Goal: Information Seeking & Learning: Learn about a topic

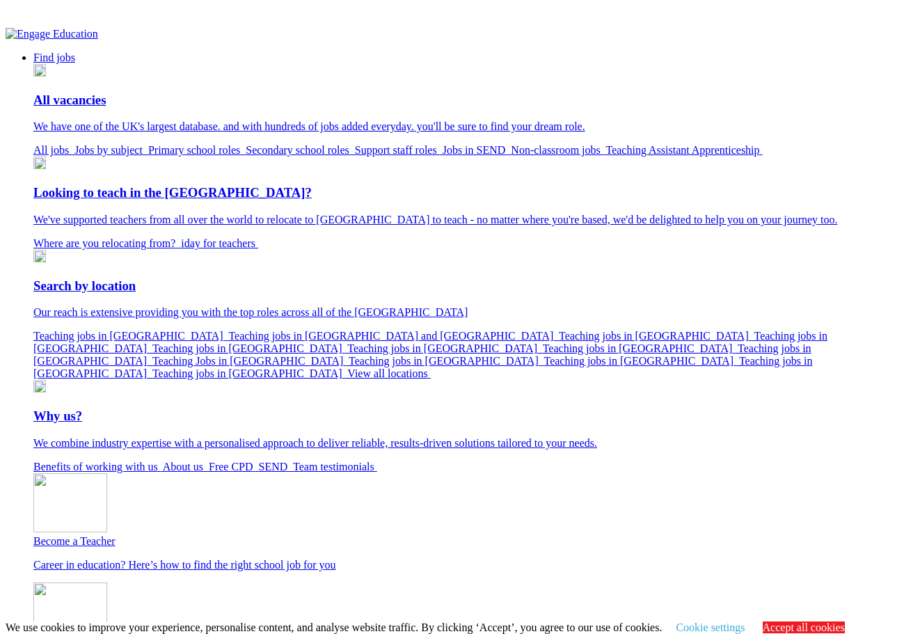
scroll to position [278, 0]
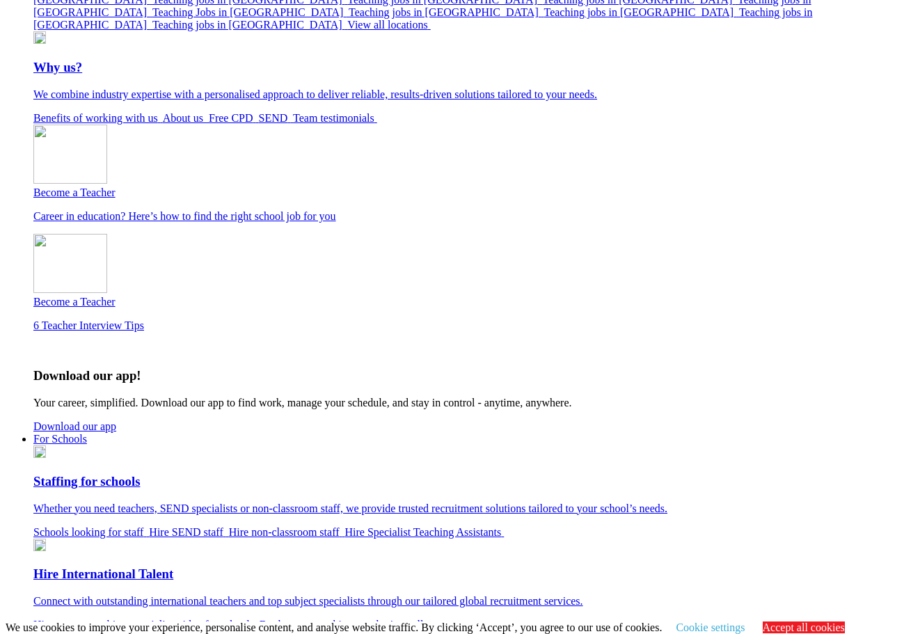
scroll to position [348, 0]
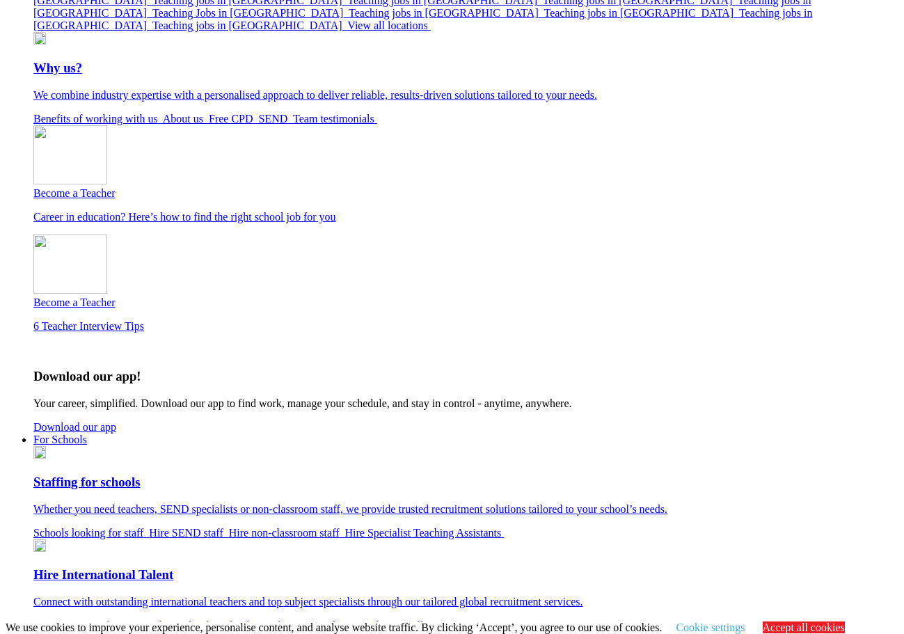
scroll to position [348, 0]
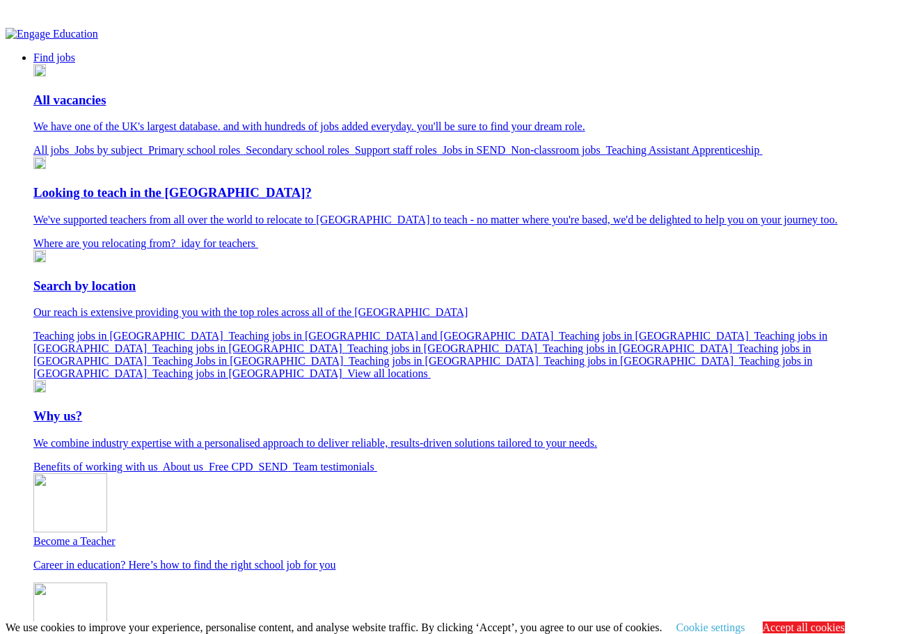
scroll to position [348, 0]
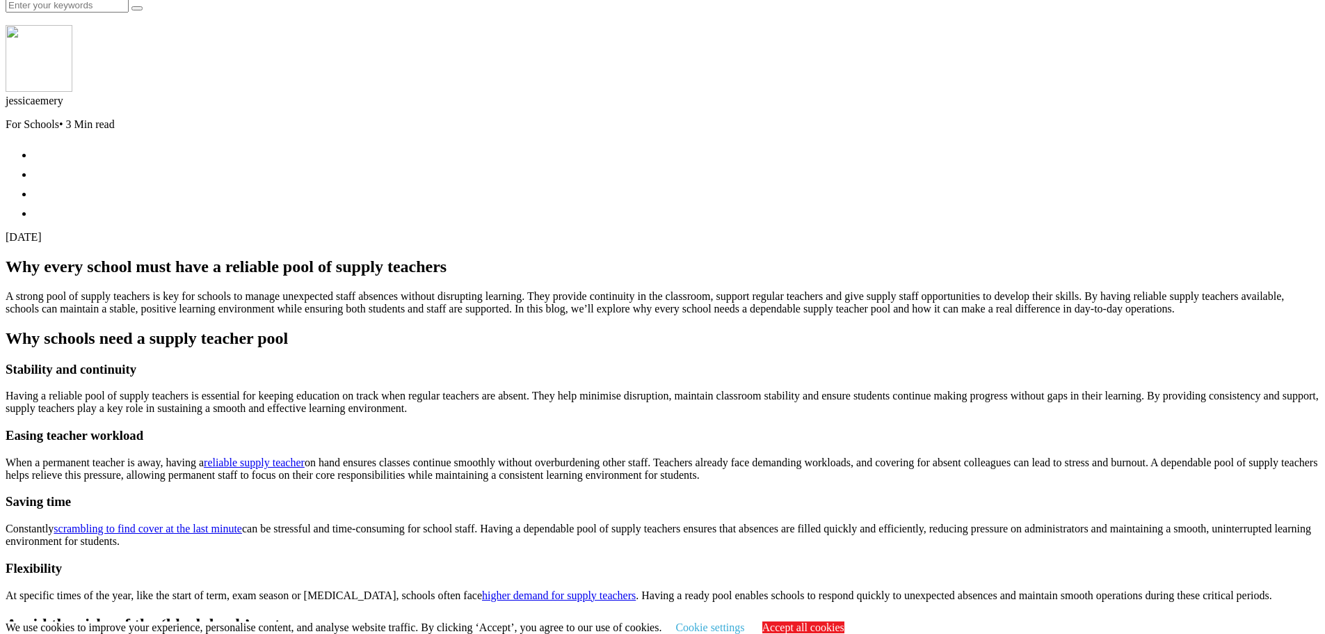
scroll to position [2136, 0]
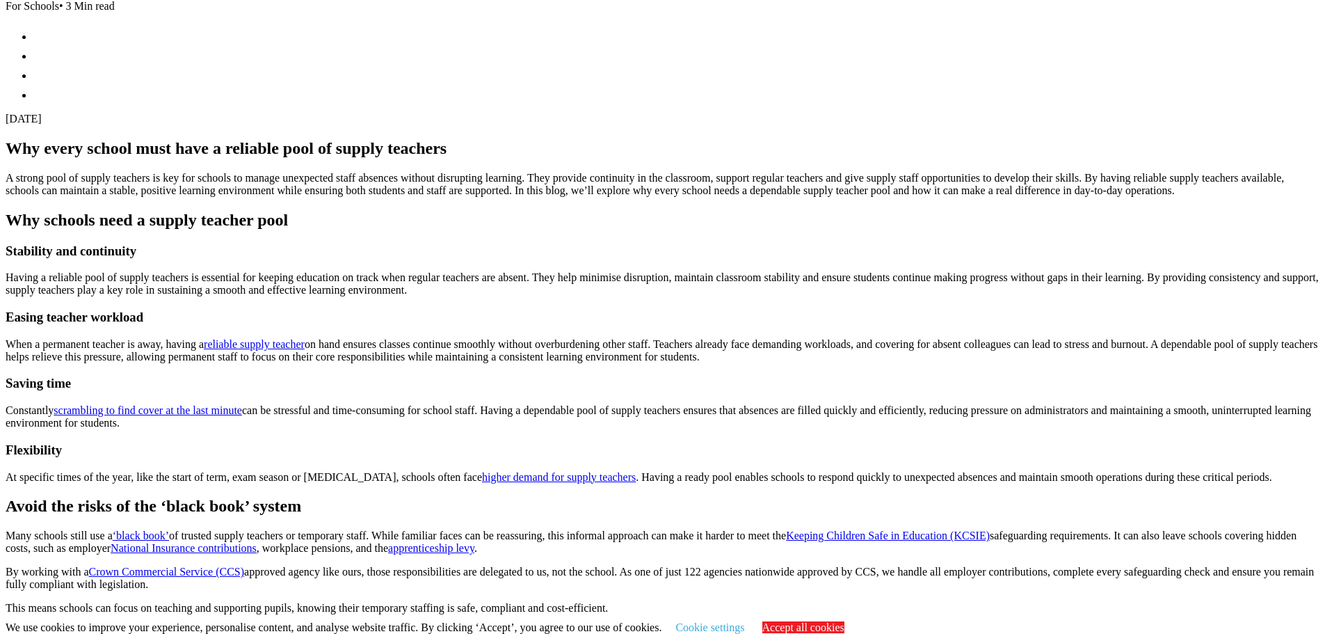
scroll to position [1649, 0]
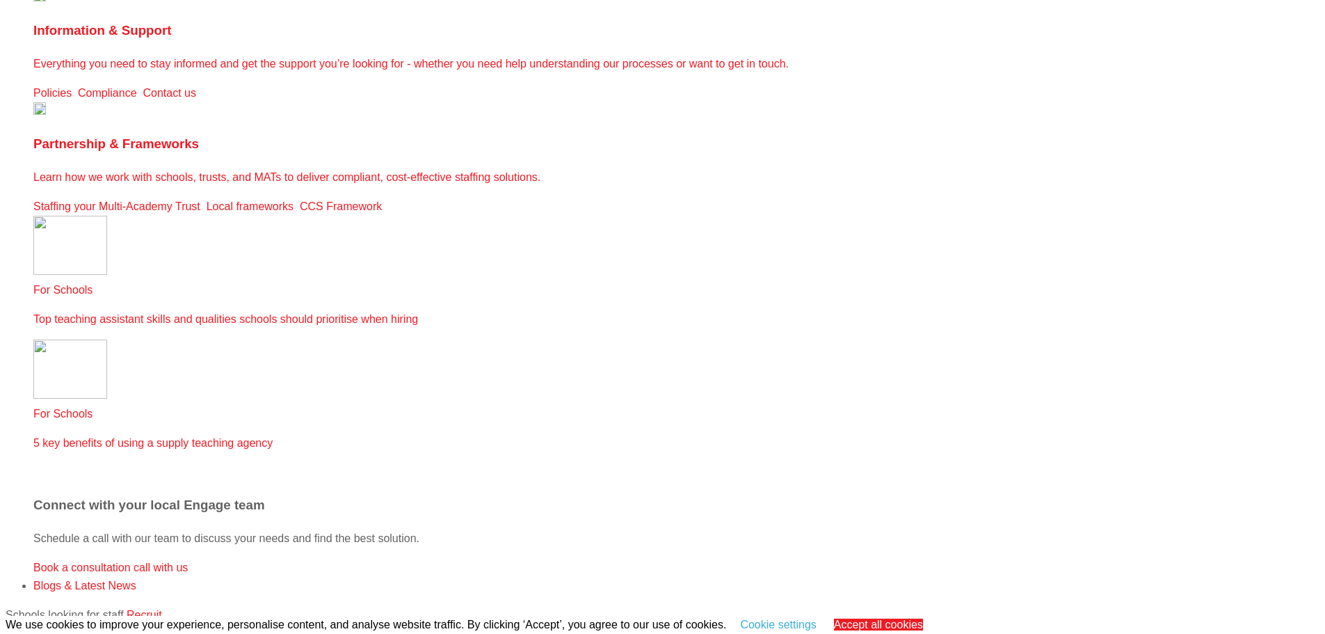
scroll to position [1530, 0]
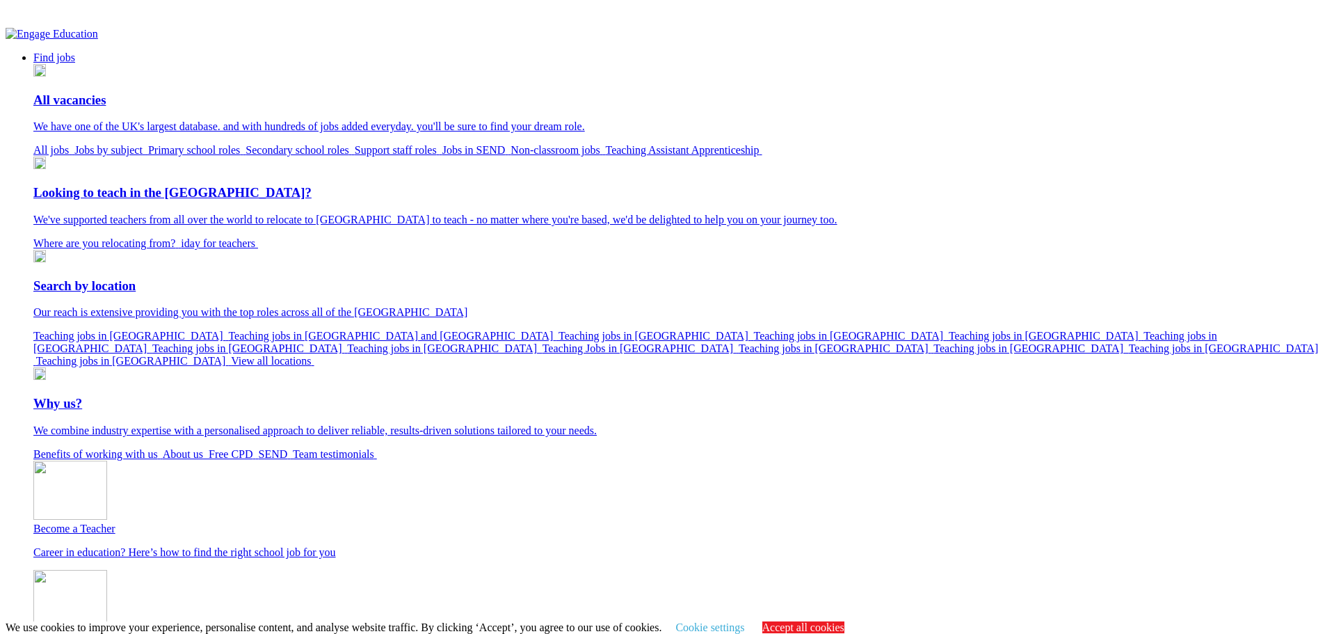
click at [98, 40] on img at bounding box center [52, 34] width 93 height 13
click at [355, 156] on link "Support staff roles" at bounding box center [399, 150] width 88 height 12
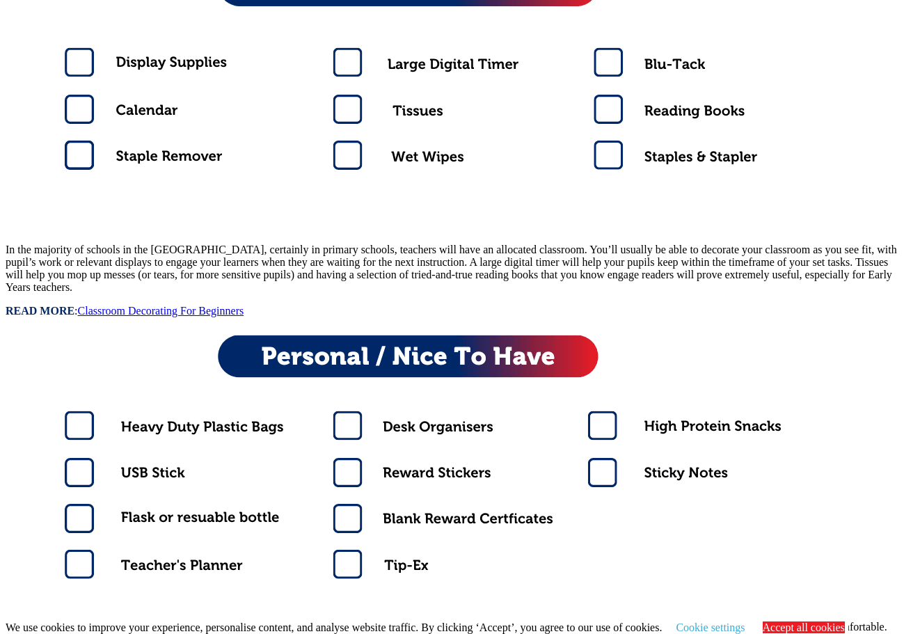
scroll to position [3061, 0]
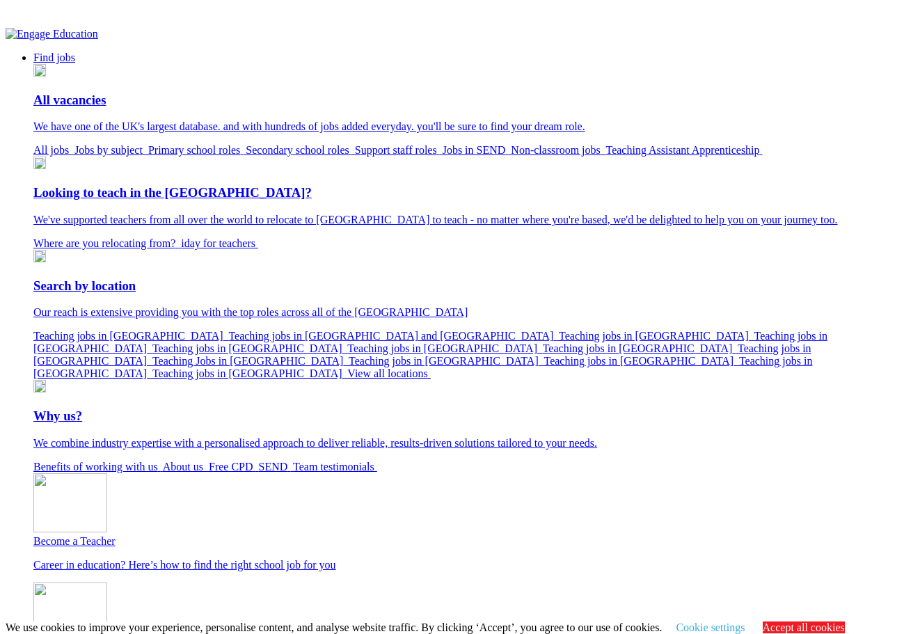
scroll to position [3061, 0]
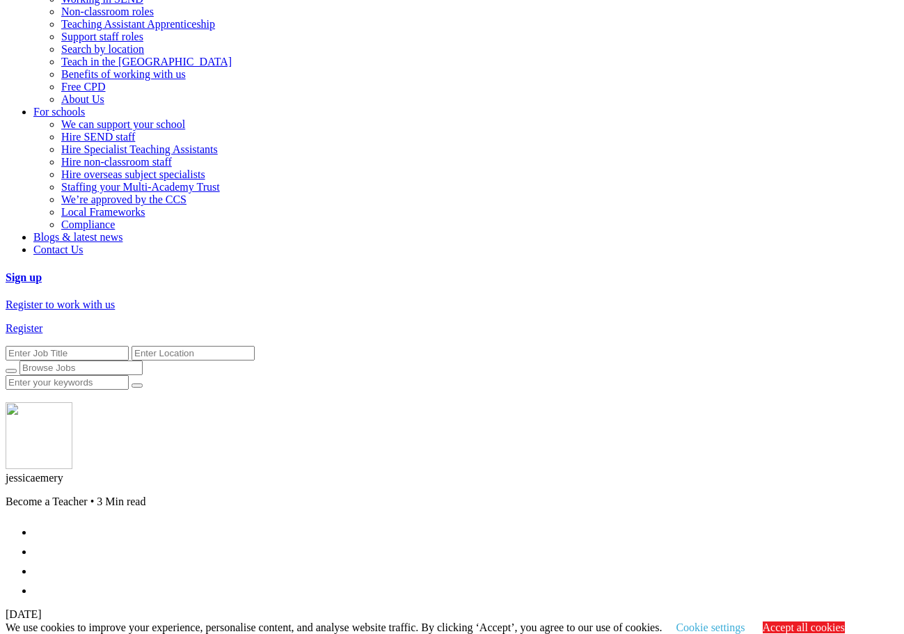
scroll to position [1878, 0]
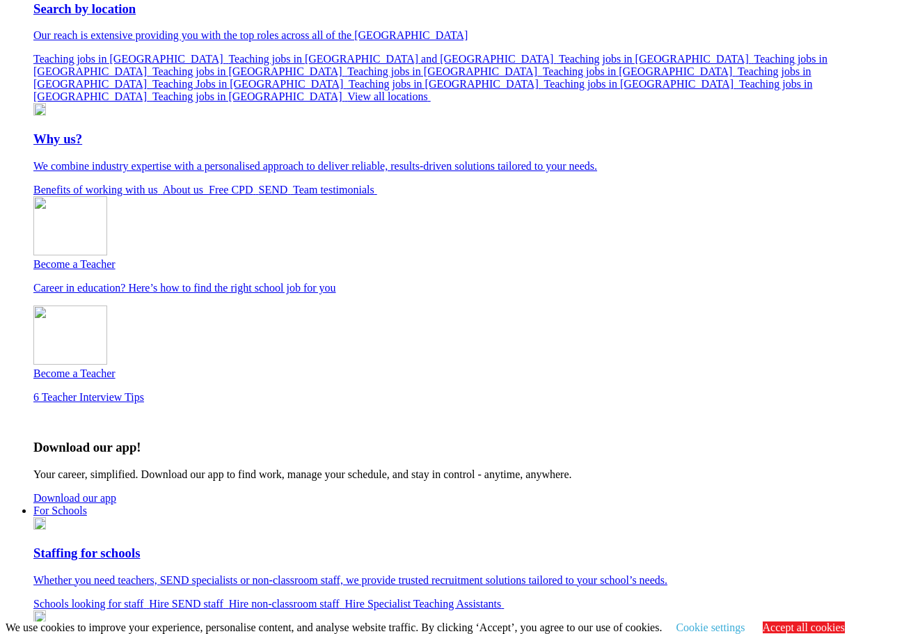
scroll to position [70, 0]
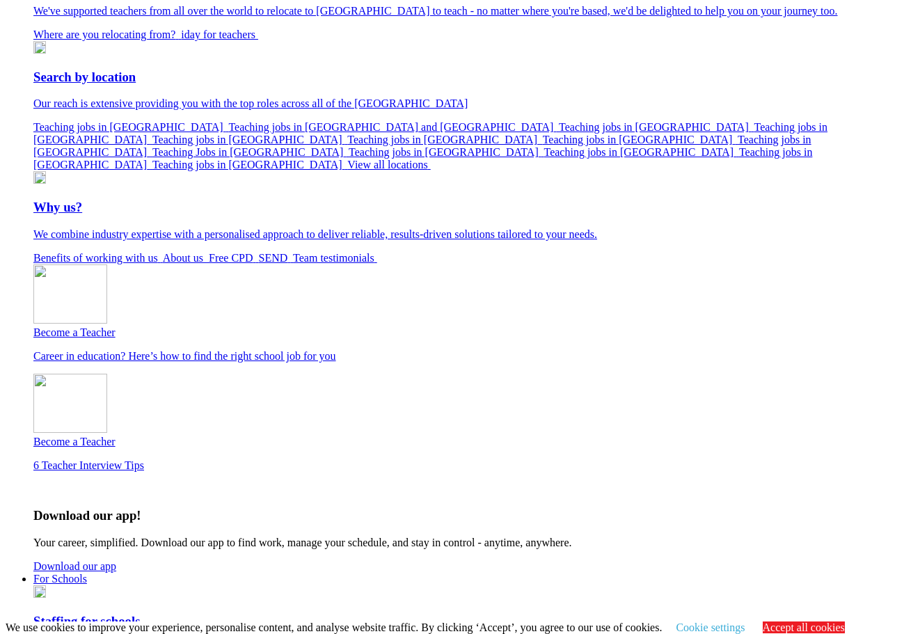
scroll to position [278, 0]
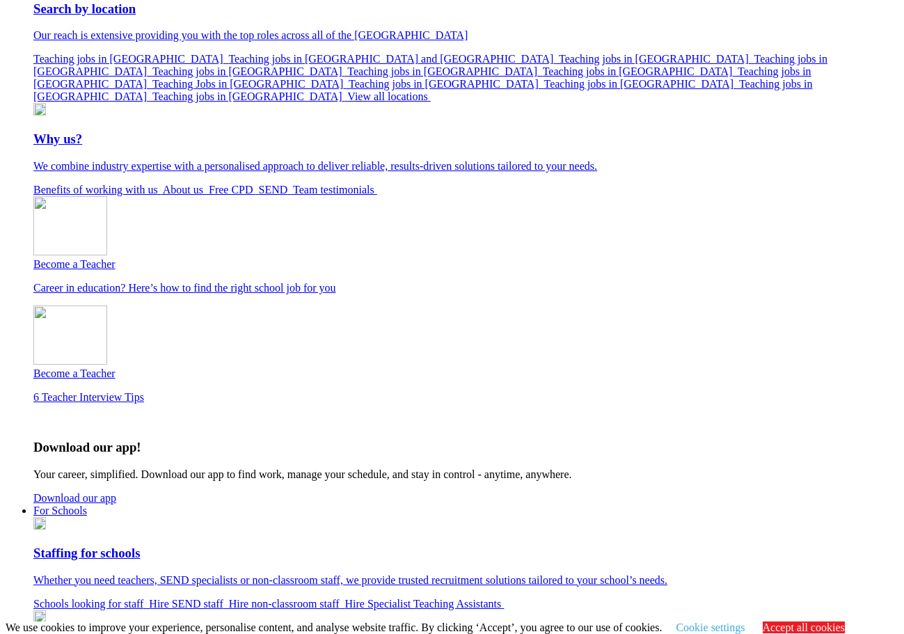
scroll to position [278, 0]
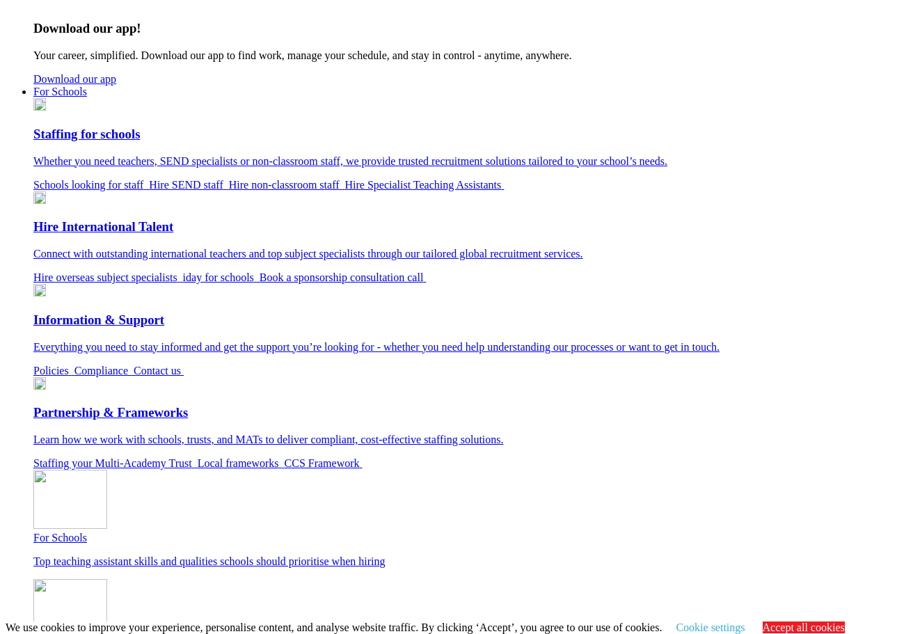
scroll to position [278, 0]
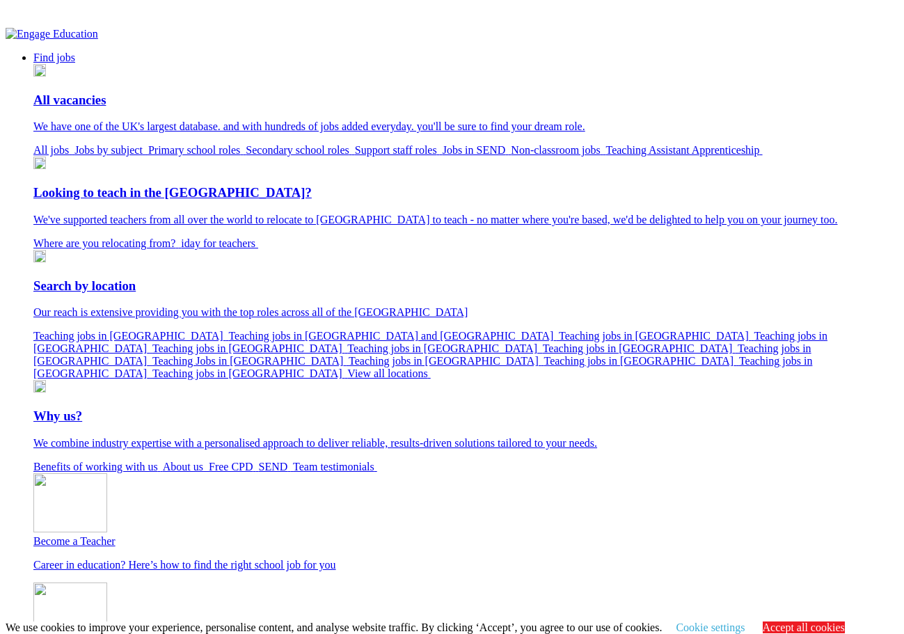
scroll to position [1960, 0]
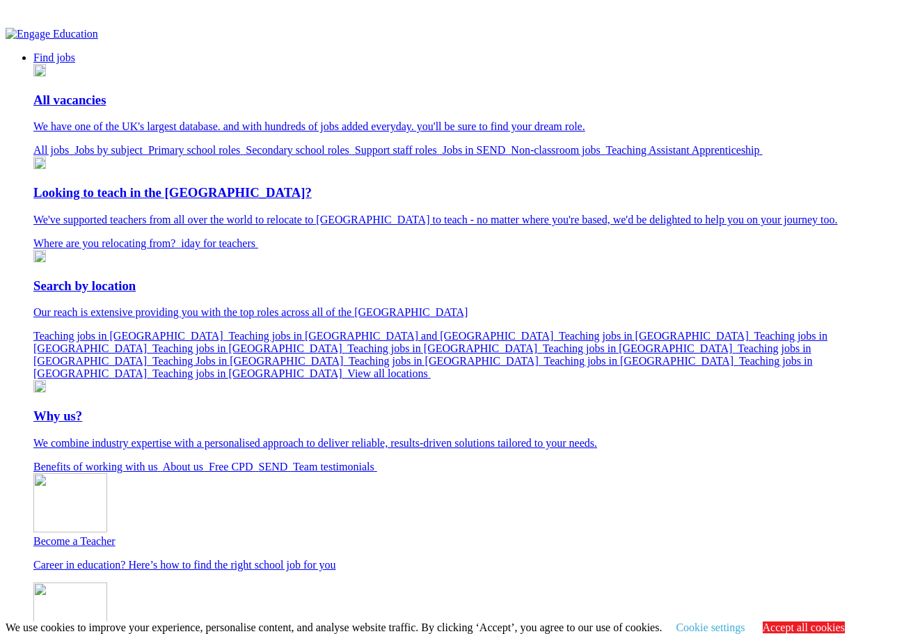
scroll to position [1960, 0]
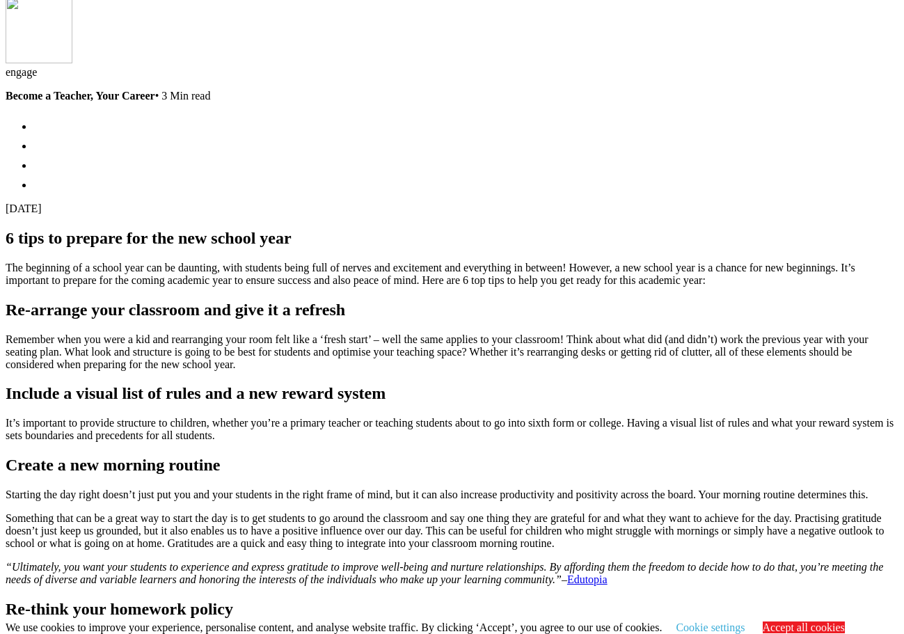
scroll to position [2099, 0]
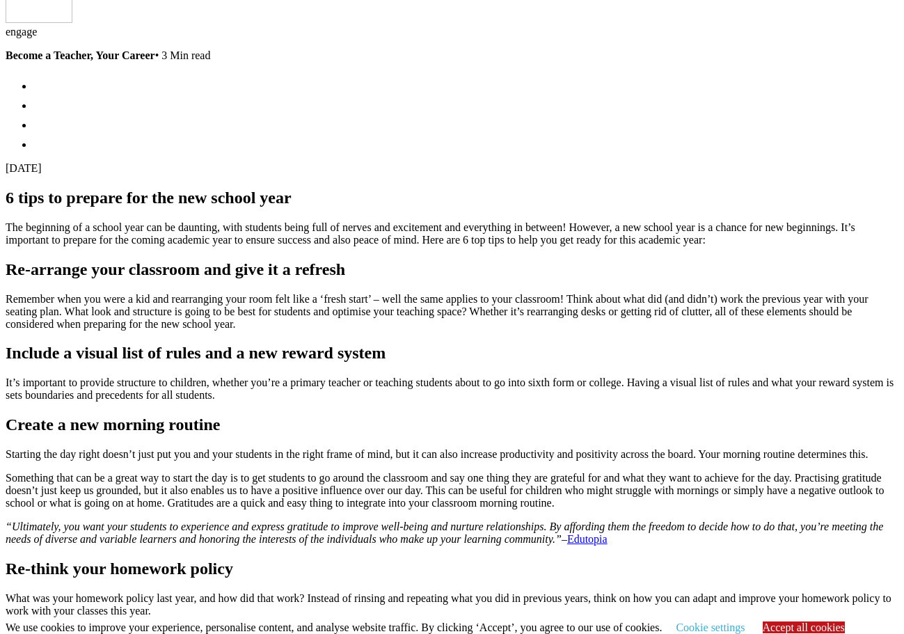
click at [762, 621] on link "Accept all cookies" at bounding box center [803, 627] width 82 height 12
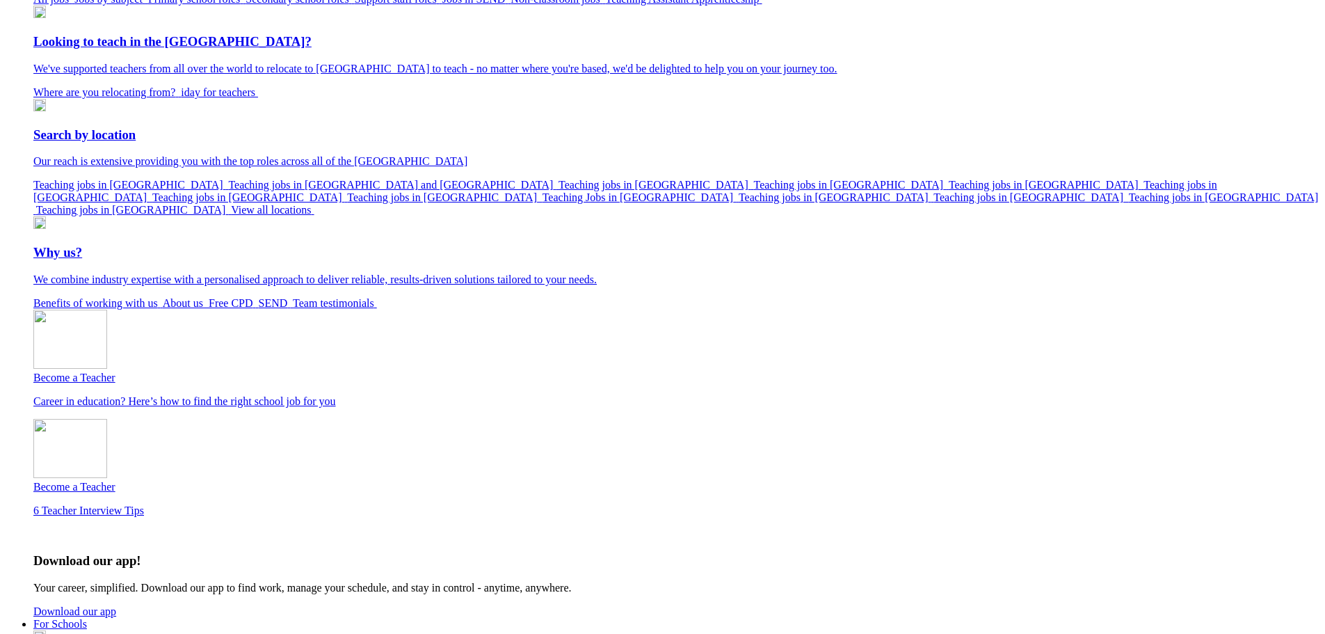
scroll to position [0, 0]
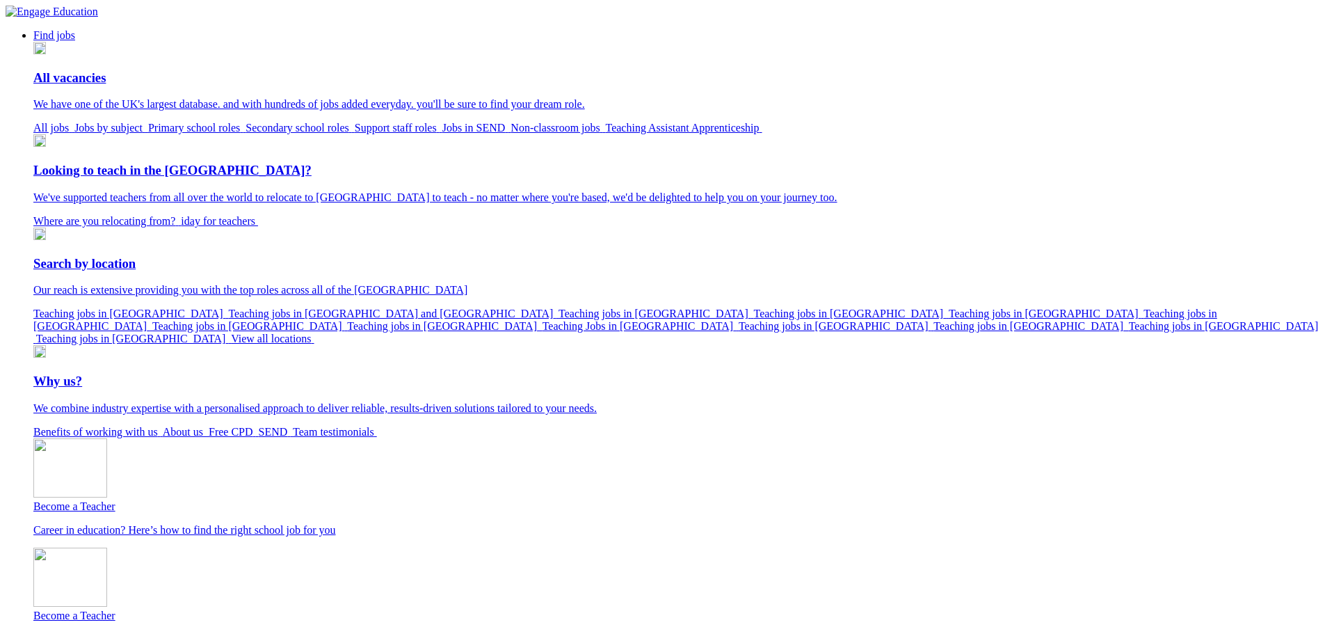
scroll to position [22, 0]
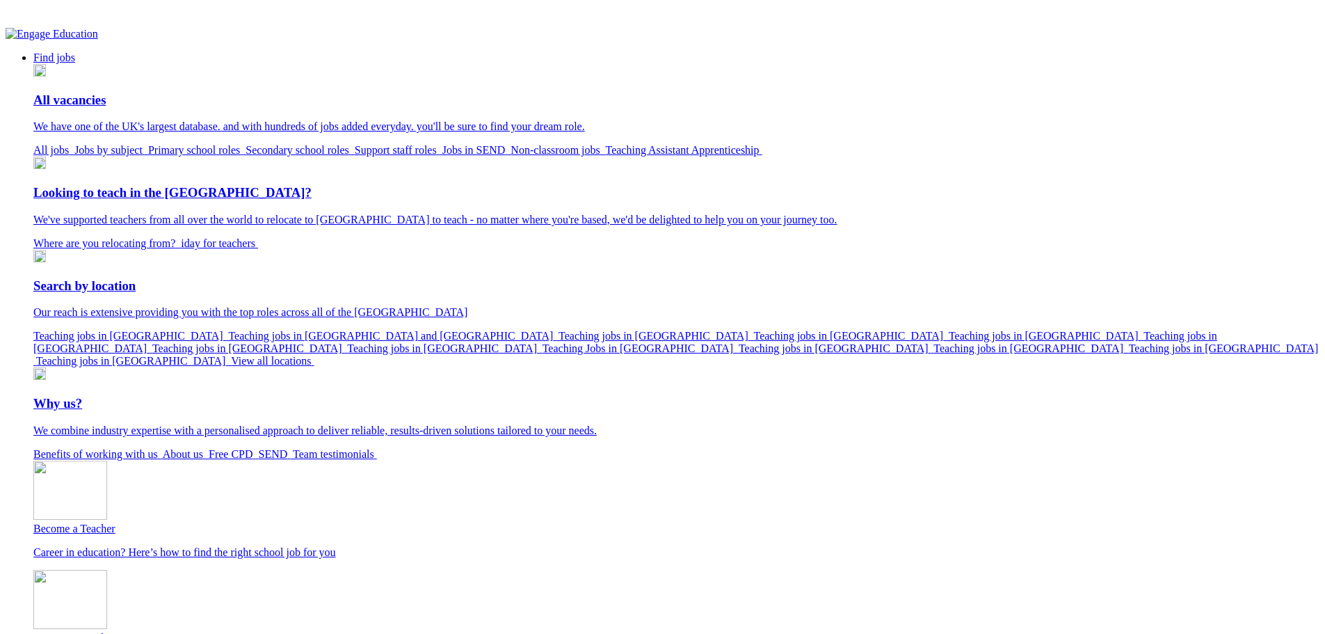
scroll to position [22, 0]
